Goal: Information Seeking & Learning: Understand process/instructions

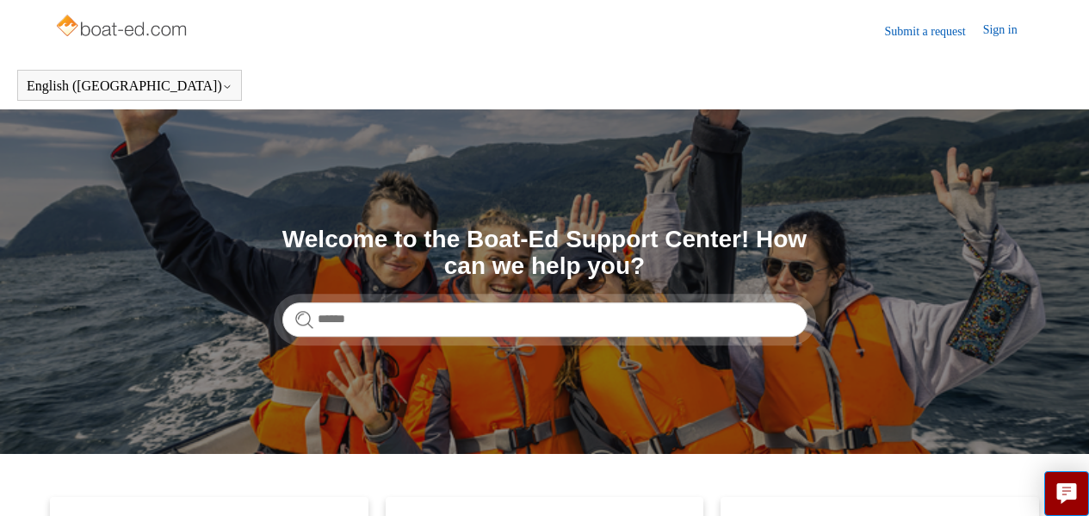
click at [926, 27] on link "Submit a request" at bounding box center [934, 31] width 98 height 18
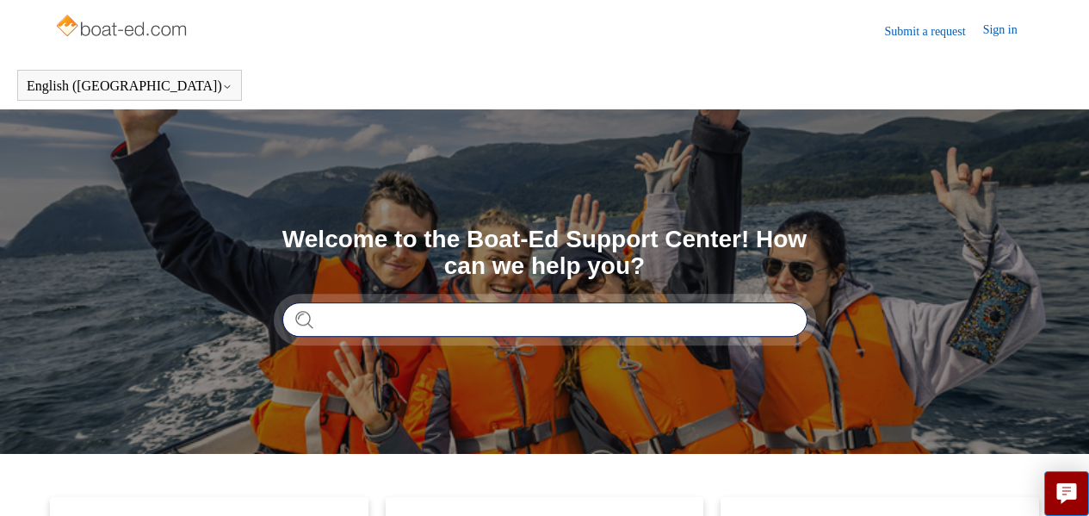
click at [400, 323] on input "Search" at bounding box center [544, 319] width 525 height 34
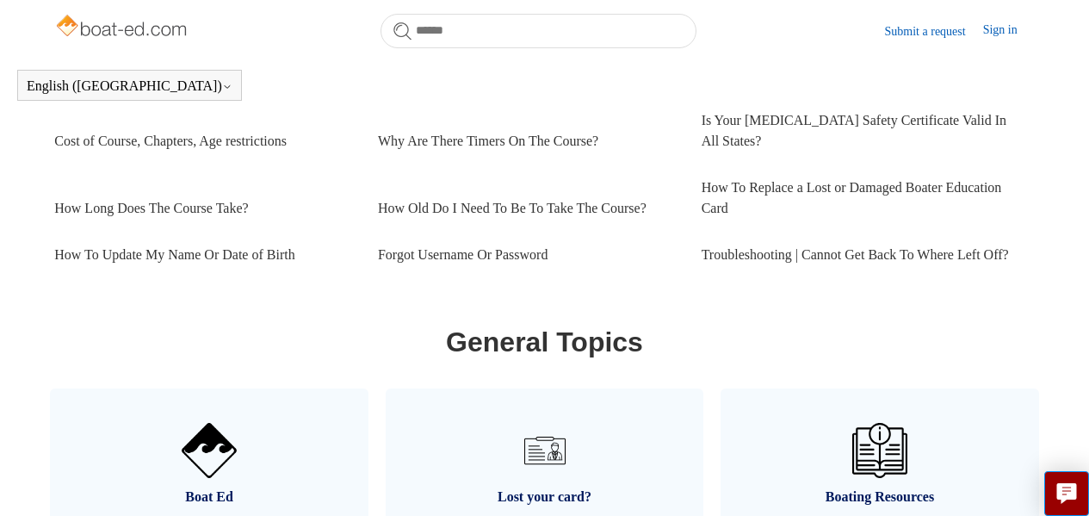
scroll to position [813, 0]
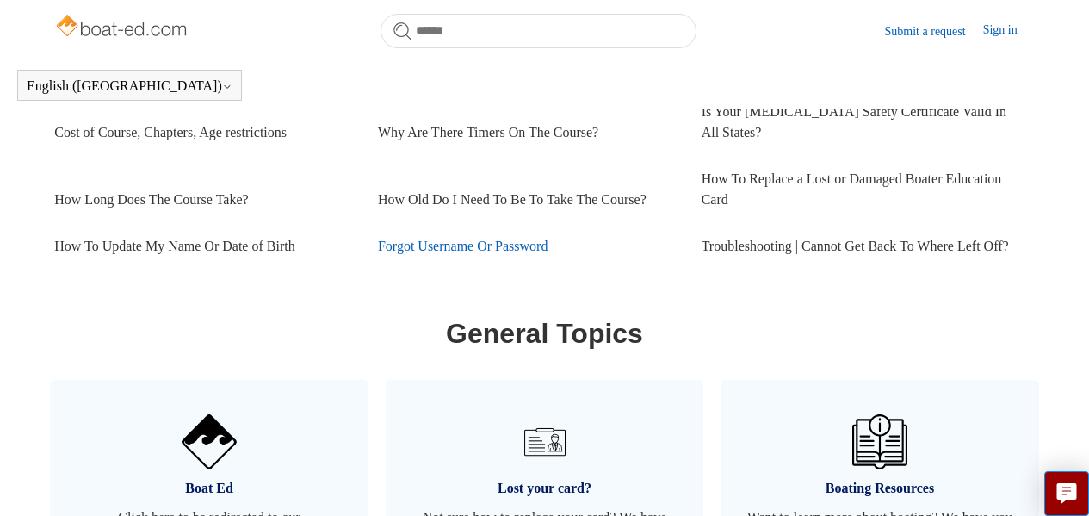
click at [472, 244] on link "Forgot Username Or Password" at bounding box center [527, 246] width 298 height 46
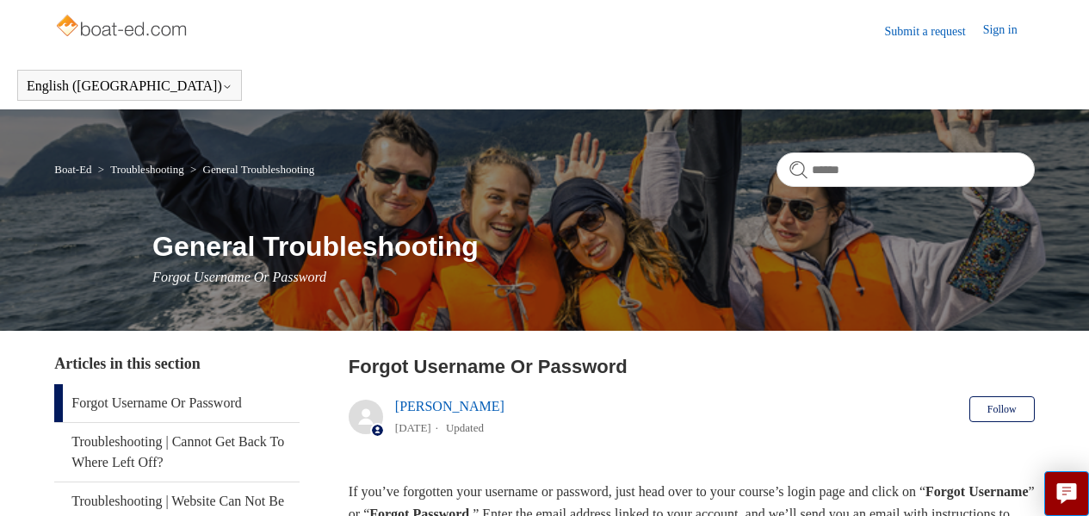
click at [1000, 33] on link "Sign in" at bounding box center [1009, 31] width 52 height 21
